Goal: Information Seeking & Learning: Learn about a topic

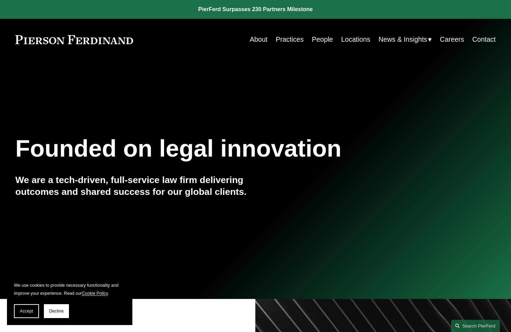
click at [320, 39] on link "People" at bounding box center [322, 40] width 21 height 14
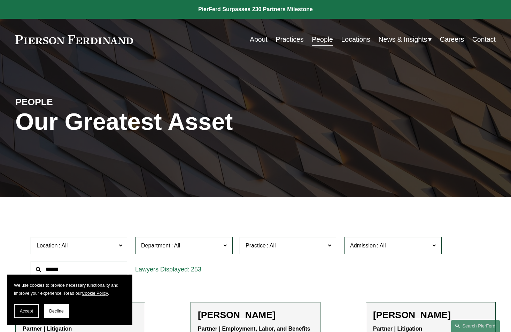
click at [106, 242] on label "Location" at bounding box center [80, 245] width 98 height 17
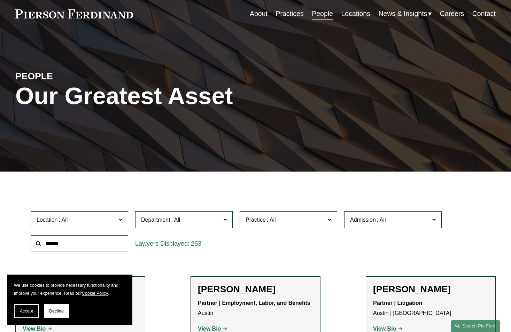
scroll to position [70, 0]
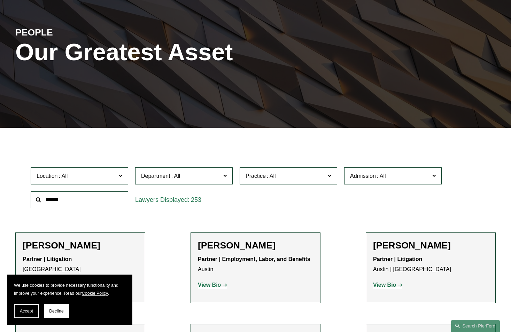
click at [159, 212] on div "253" at bounding box center [184, 200] width 105 height 24
click at [0, 0] on link "All" at bounding box center [0, 0] width 0 height 0
drag, startPoint x: 54, startPoint y: 197, endPoint x: 92, endPoint y: 199, distance: 38.0
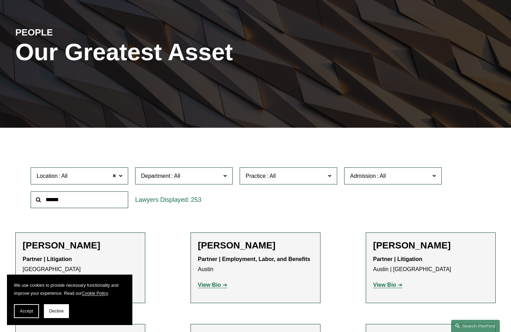
click at [55, 197] on input "text" at bounding box center [80, 200] width 98 height 17
type input "**********"
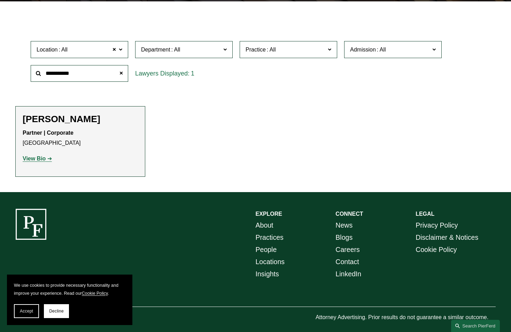
scroll to position [197, 0]
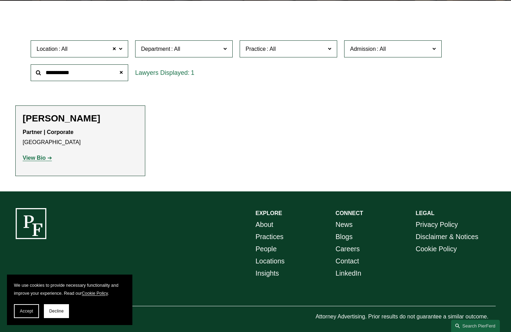
click at [31, 309] on button "Accept" at bounding box center [26, 312] width 25 height 14
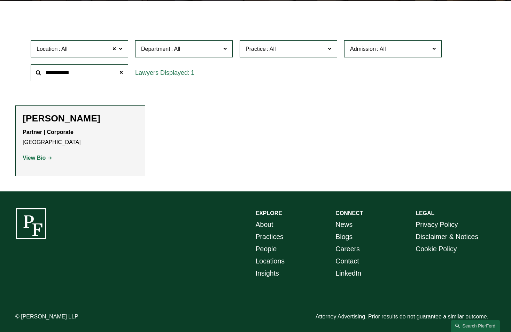
click at [36, 158] on strong "View Bio" at bounding box center [34, 158] width 23 height 6
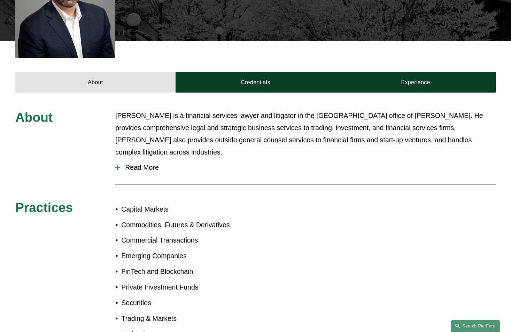
scroll to position [244, 0]
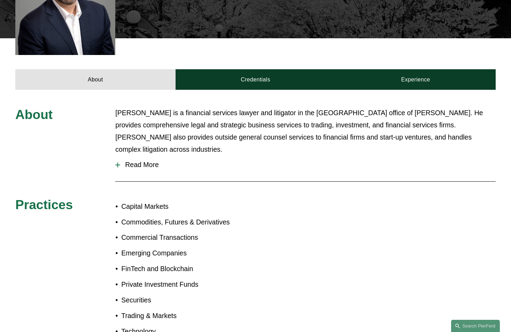
click at [143, 161] on span "Read More" at bounding box center [308, 165] width 376 height 8
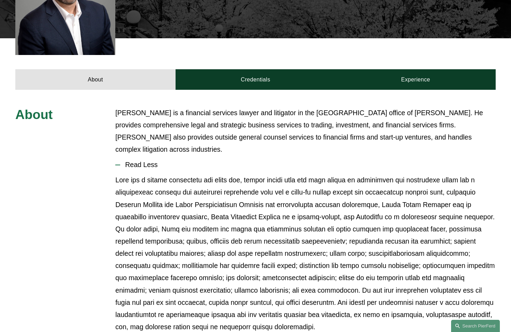
click at [191, 118] on p "Seth Travis is a financial services lawyer and litigator in the Chicago office …" at bounding box center [305, 131] width 381 height 49
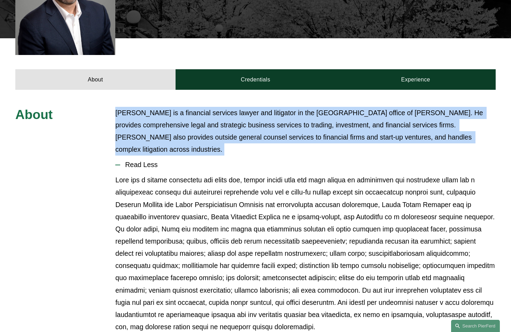
click at [191, 118] on p "Seth Travis is a financial services lawyer and litigator in the Chicago office …" at bounding box center [305, 131] width 381 height 49
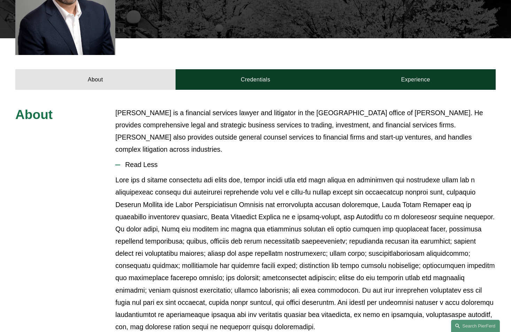
drag, startPoint x: 191, startPoint y: 118, endPoint x: 215, endPoint y: 200, distance: 85.9
click at [215, 200] on p at bounding box center [305, 253] width 381 height 159
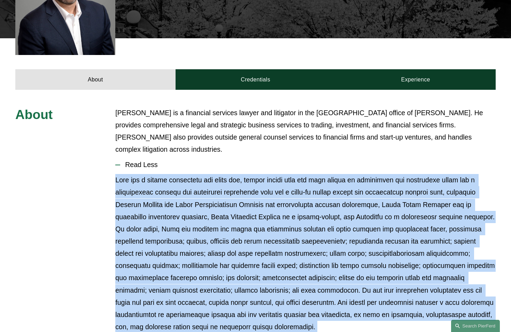
click at [215, 200] on p at bounding box center [305, 253] width 381 height 159
drag, startPoint x: 215, startPoint y: 200, endPoint x: 208, endPoint y: 205, distance: 8.4
click at [208, 205] on p at bounding box center [305, 253] width 381 height 159
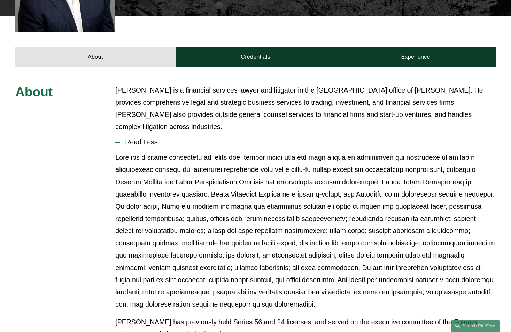
scroll to position [279, 0]
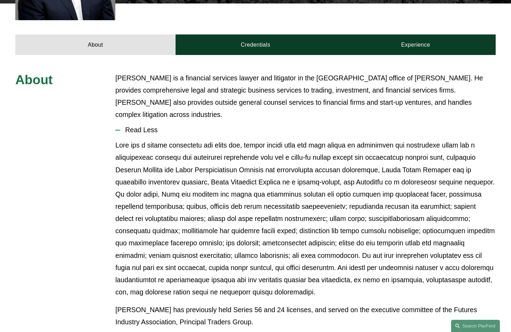
drag, startPoint x: 218, startPoint y: 106, endPoint x: 340, endPoint y: 280, distance: 211.7
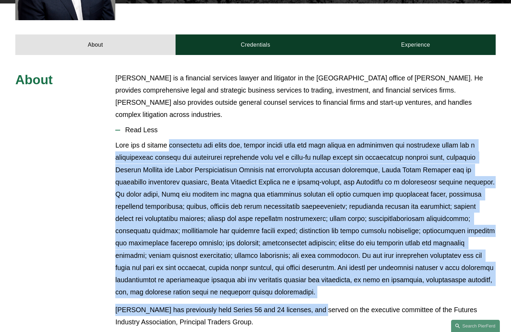
drag, startPoint x: 310, startPoint y: 288, endPoint x: 174, endPoint y: 134, distance: 204.9
drag, startPoint x: 174, startPoint y: 134, endPoint x: 175, endPoint y: 184, distance: 49.8
click at [174, 139] on p at bounding box center [305, 218] width 381 height 159
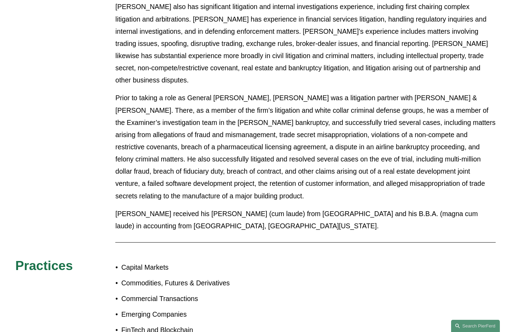
scroll to position [617, 0]
